Goal: Navigation & Orientation: Find specific page/section

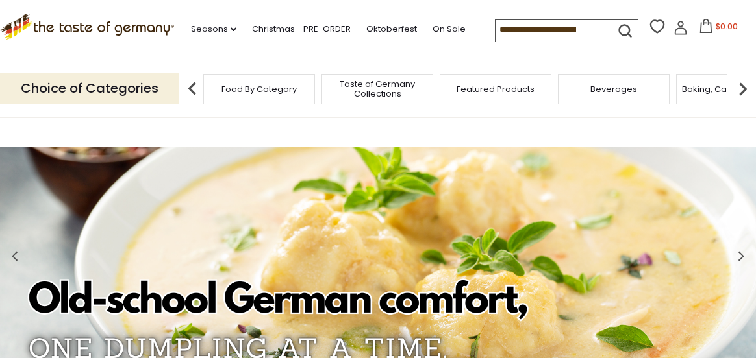
click at [742, 89] on img at bounding box center [743, 89] width 26 height 26
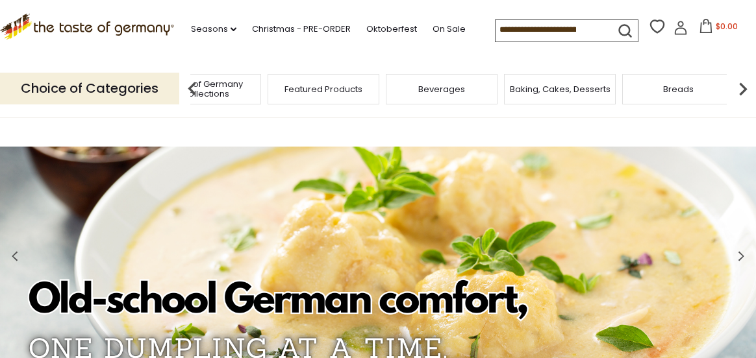
click at [742, 89] on img at bounding box center [743, 89] width 26 height 26
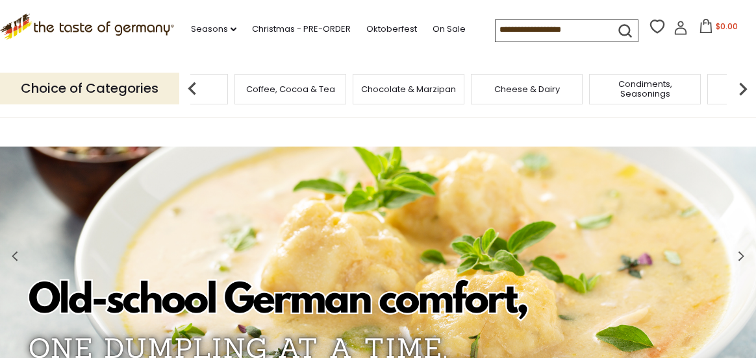
click at [742, 89] on img at bounding box center [743, 89] width 26 height 26
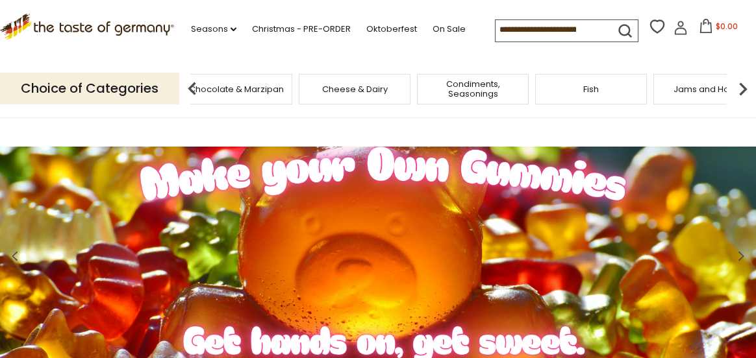
click at [742, 89] on img at bounding box center [743, 89] width 26 height 26
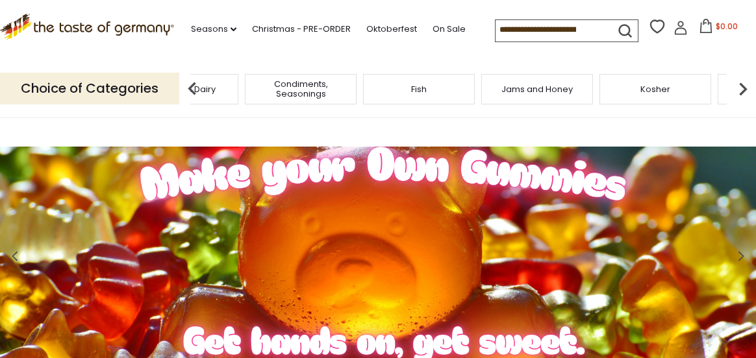
click at [742, 89] on img at bounding box center [743, 89] width 26 height 26
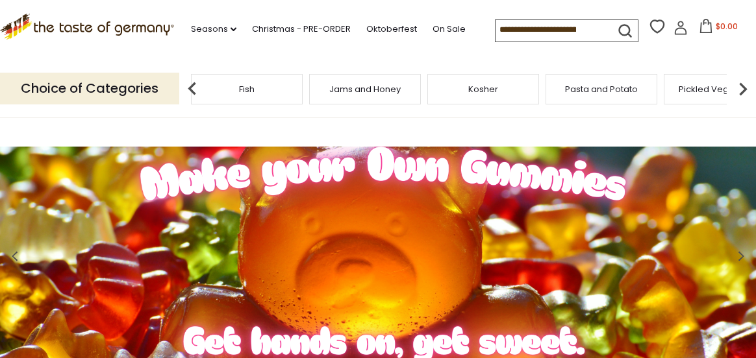
click at [742, 89] on img at bounding box center [743, 89] width 26 height 26
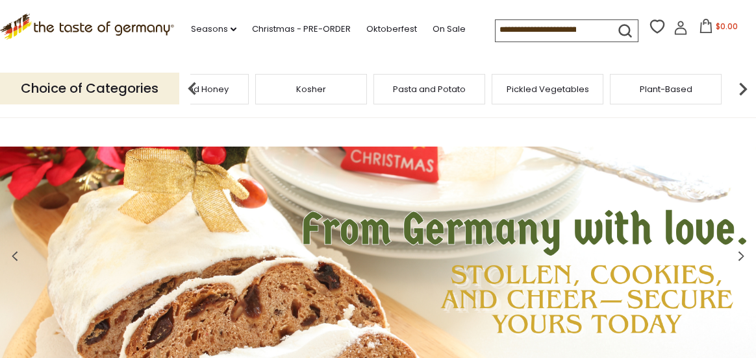
click at [742, 89] on img at bounding box center [743, 89] width 26 height 26
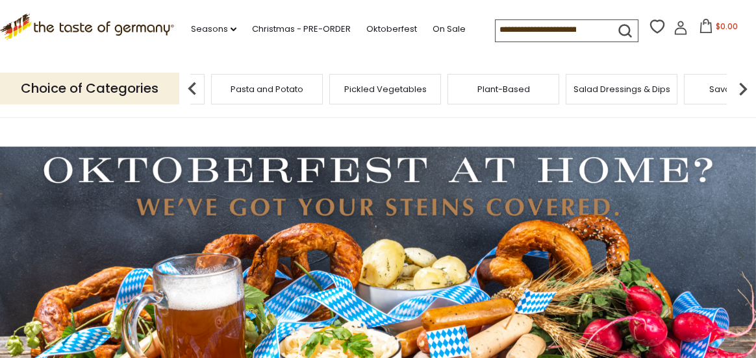
click at [512, 95] on div "Plant-Based" at bounding box center [503, 89] width 112 height 31
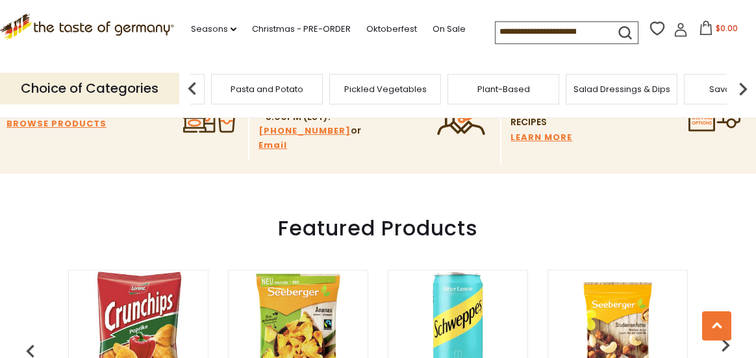
scroll to position [260, 0]
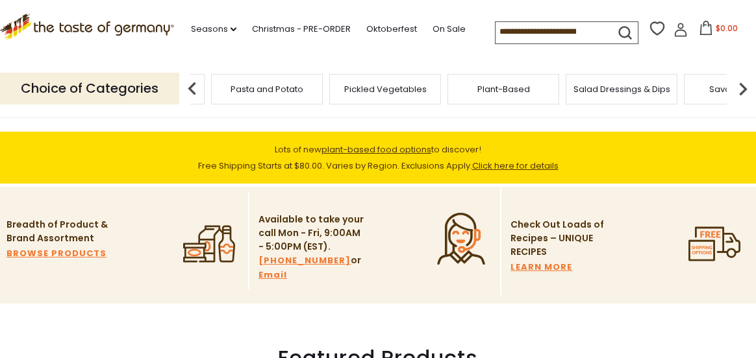
click at [745, 85] on img at bounding box center [743, 89] width 26 height 26
click at [522, 97] on div "Sausages" at bounding box center [514, 89] width 112 height 31
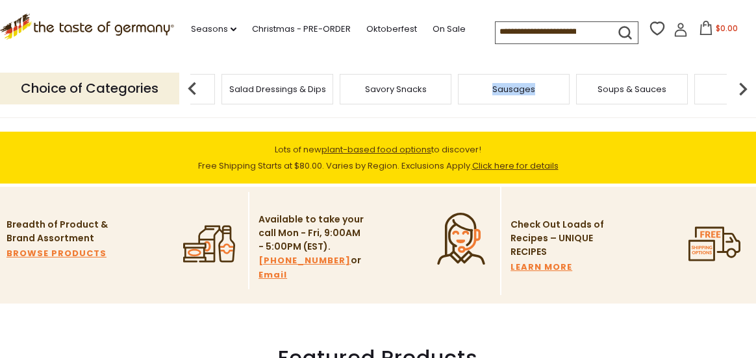
click at [522, 97] on div "Sausages" at bounding box center [514, 89] width 112 height 31
drag, startPoint x: 522, startPoint y: 97, endPoint x: 517, endPoint y: 86, distance: 12.2
click at [517, 86] on span "Sausages" at bounding box center [523, 89] width 43 height 10
click at [517, 86] on span "Sausages" at bounding box center [533, 89] width 43 height 10
click at [522, 88] on span "Sausages" at bounding box center [533, 89] width 43 height 10
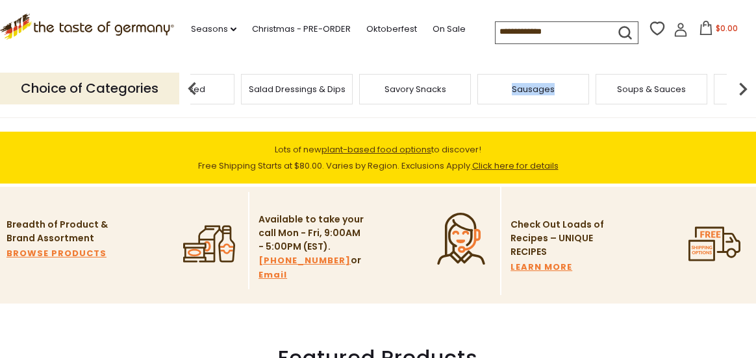
click at [522, 88] on span "Sausages" at bounding box center [533, 89] width 43 height 10
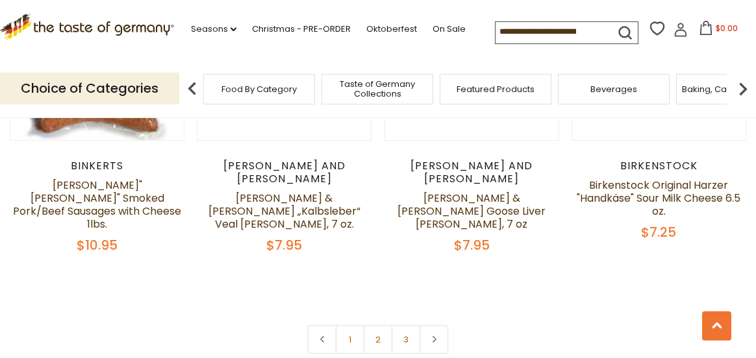
scroll to position [3051, 0]
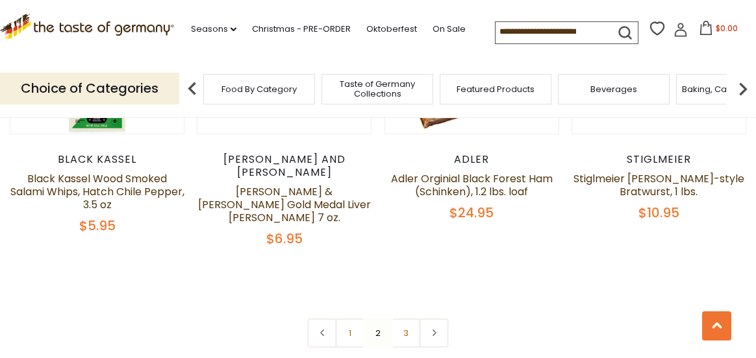
scroll to position [3117, 0]
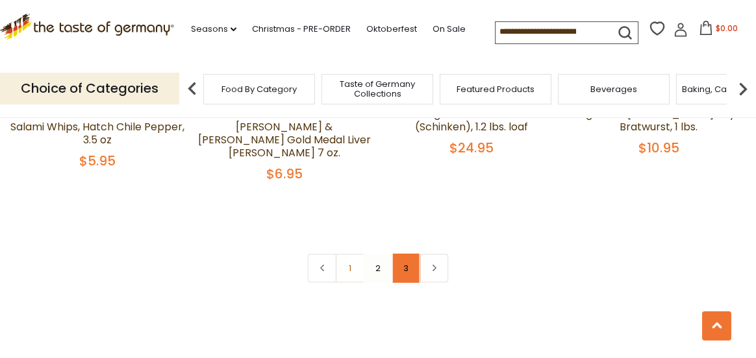
click at [408, 254] on link "3" at bounding box center [405, 268] width 29 height 29
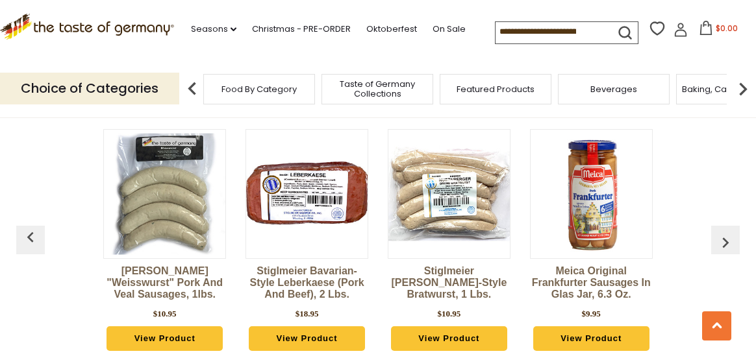
scroll to position [1170, 0]
